Goal: Information Seeking & Learning: Understand process/instructions

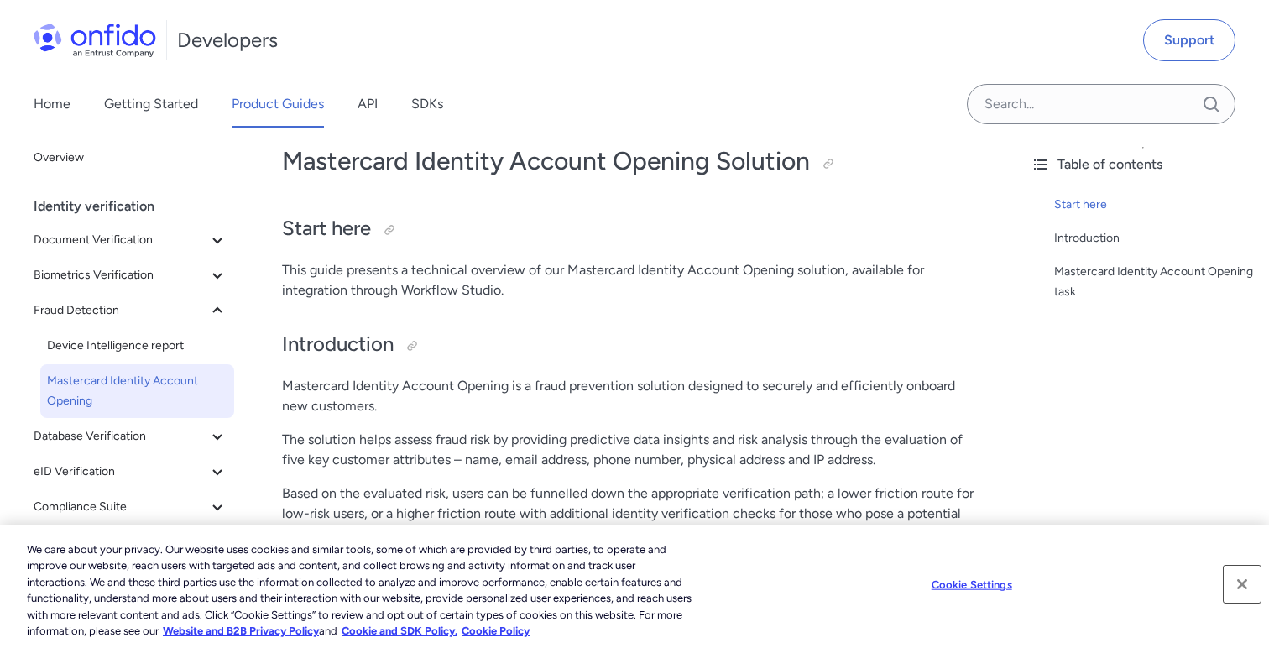
click at [1231, 583] on button "Close" at bounding box center [1242, 584] width 37 height 37
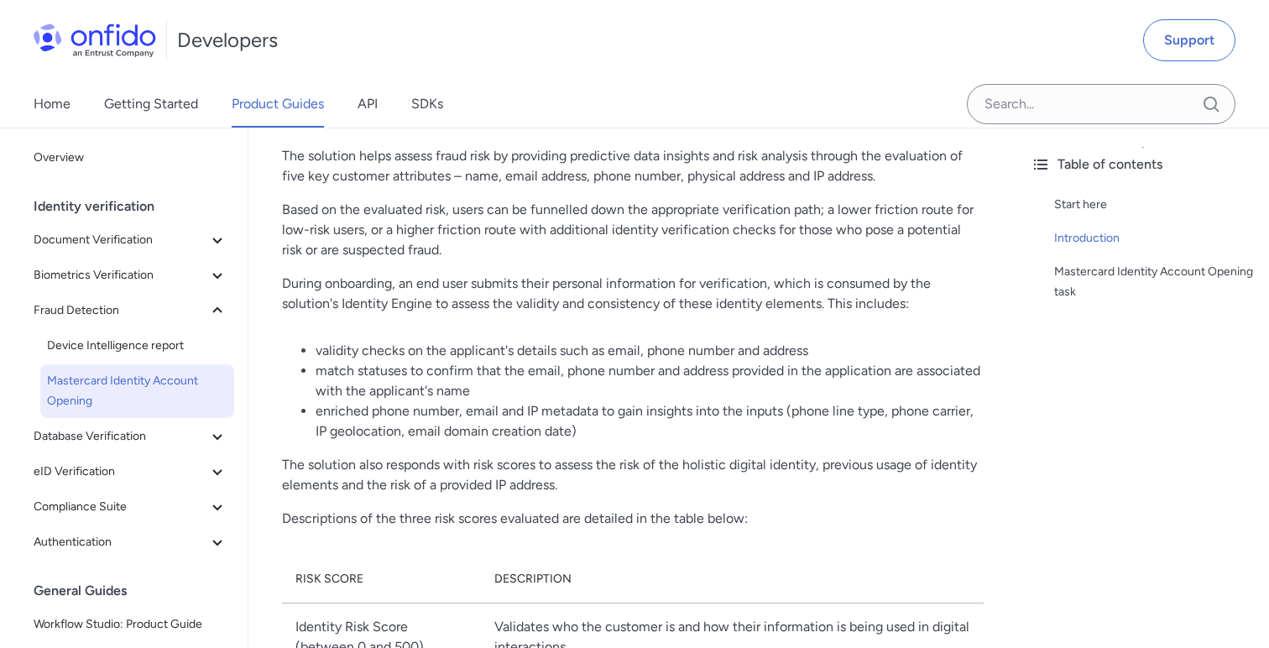
scroll to position [368, 0]
drag, startPoint x: 447, startPoint y: 307, endPoint x: 632, endPoint y: 307, distance: 185.5
click at [632, 307] on p "During onboarding, an end user submits their personal information for verificat…" at bounding box center [633, 293] width 702 height 40
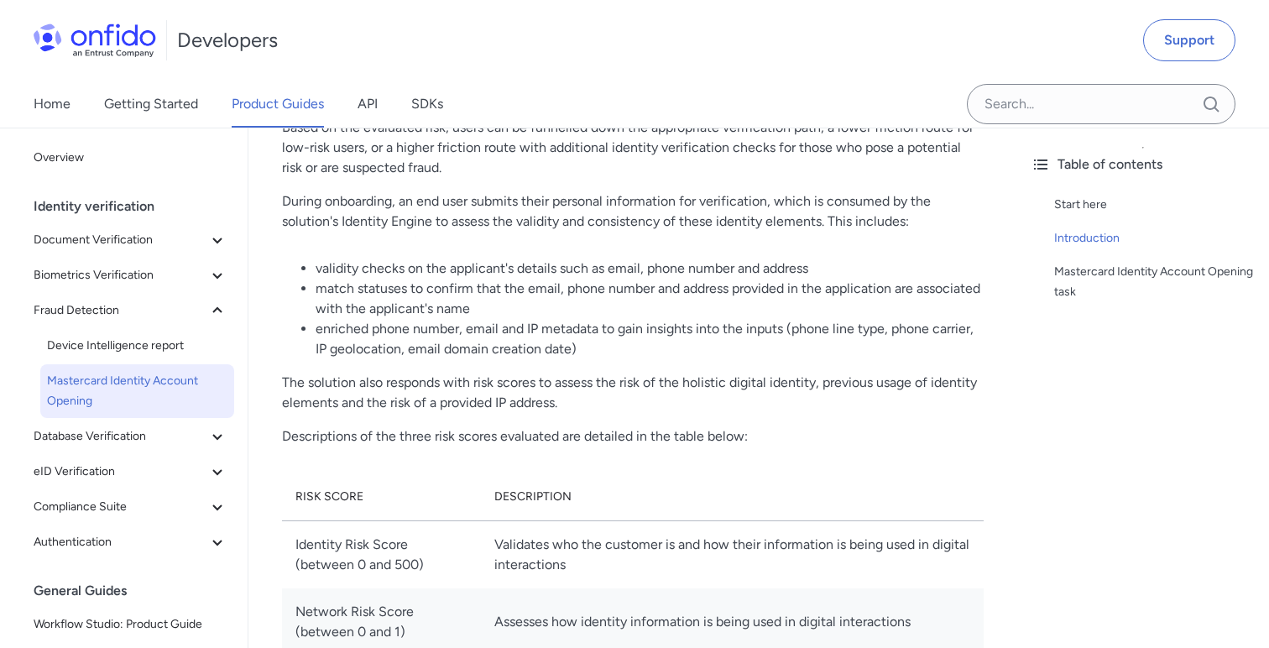
scroll to position [502, 0]
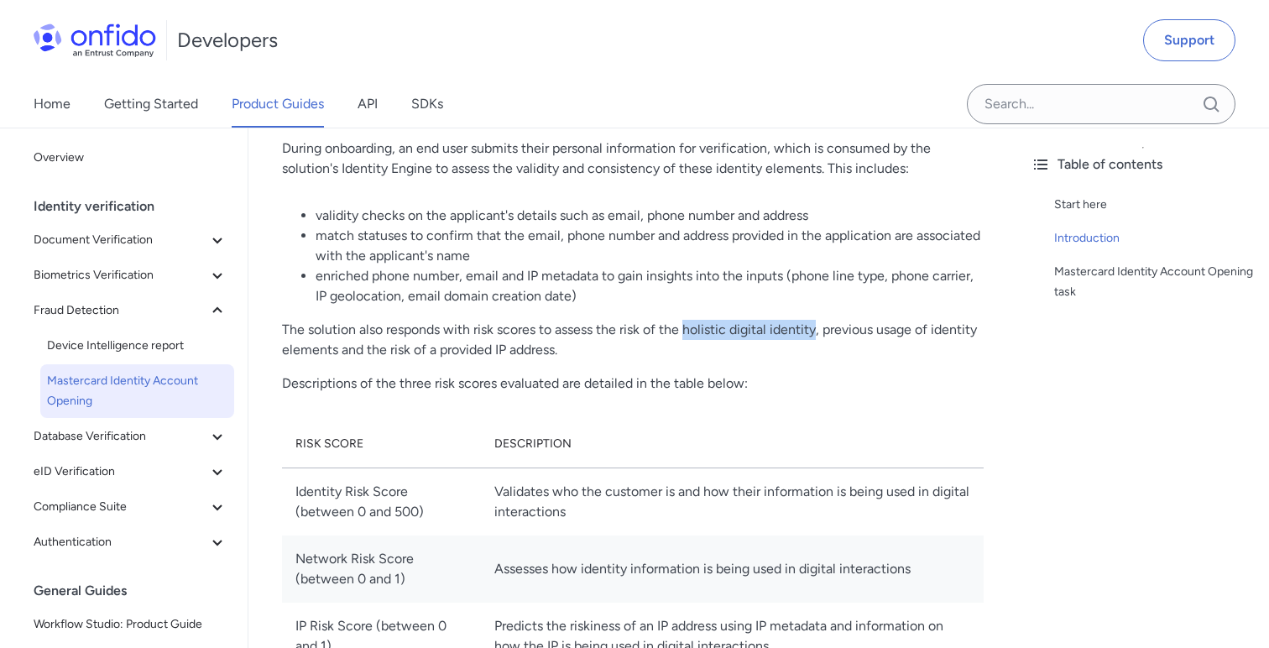
drag, startPoint x: 686, startPoint y: 331, endPoint x: 815, endPoint y: 336, distance: 129.4
click at [815, 336] on p "The solution also responds with risk scores to assess the risk of the holistic …" at bounding box center [633, 340] width 702 height 40
copy p "holistic digital identity"
click at [793, 325] on p "The solution also responds with risk scores to assess the risk of the holistic …" at bounding box center [633, 340] width 702 height 40
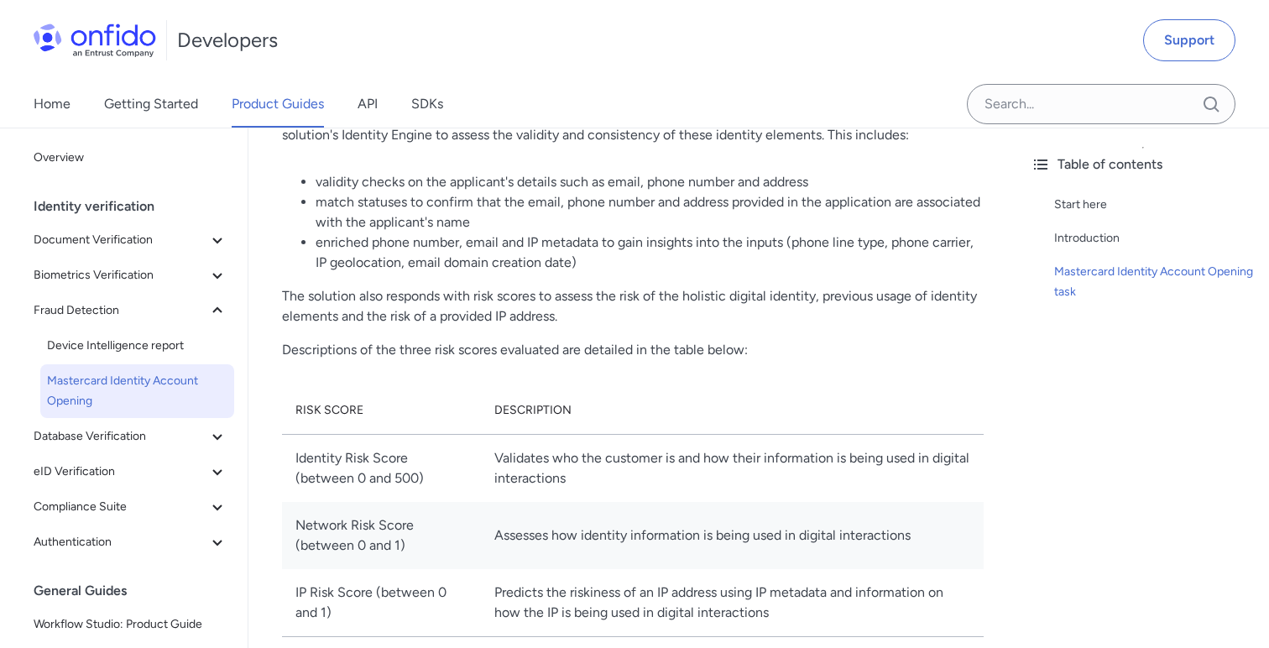
scroll to position [0, 0]
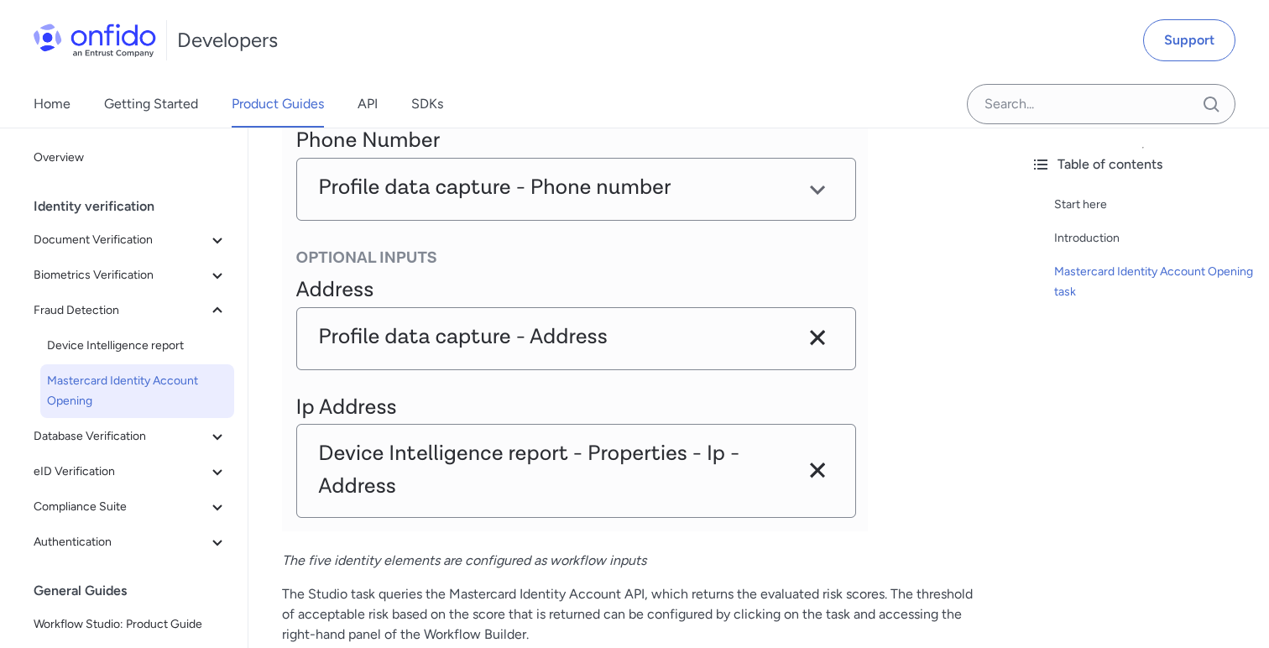
scroll to position [1847, 0]
